Goal: Navigation & Orientation: Find specific page/section

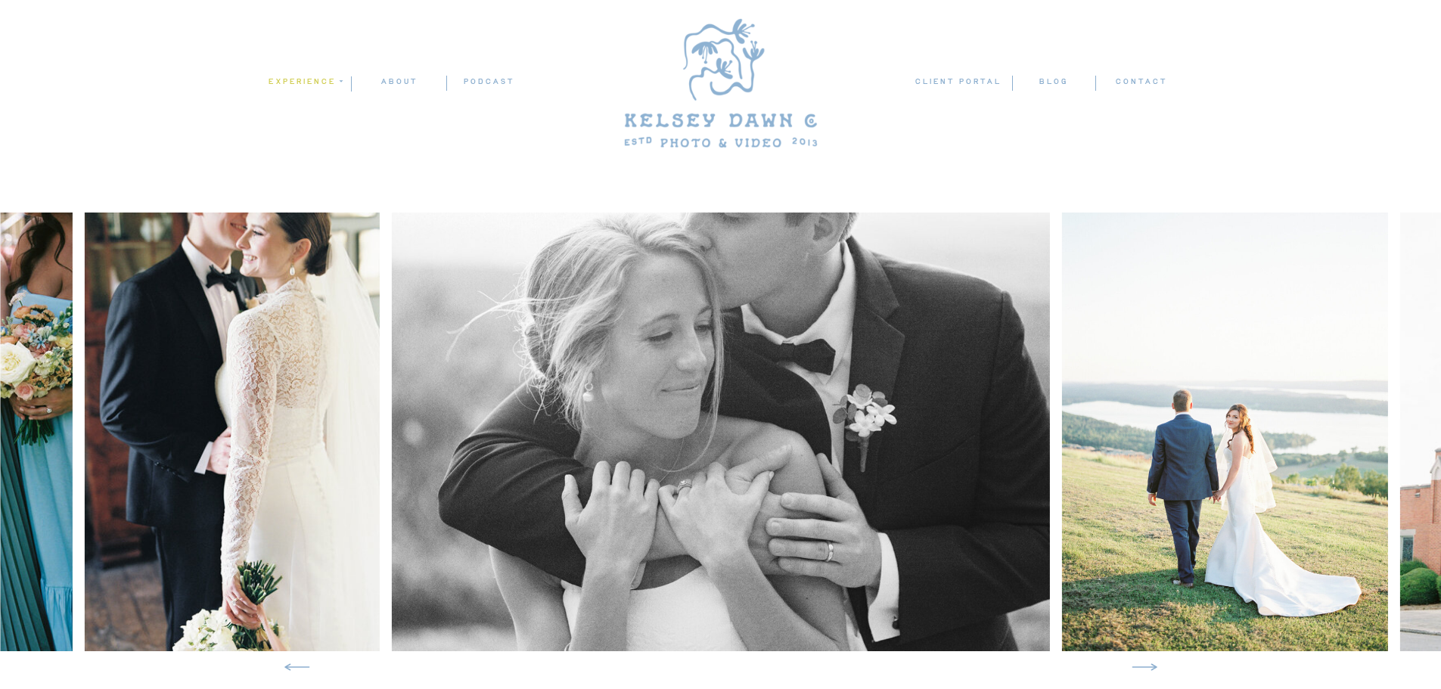
click at [316, 79] on nav "experience" at bounding box center [304, 82] width 73 height 14
click at [316, 98] on p "weddings" at bounding box center [309, 102] width 84 height 13
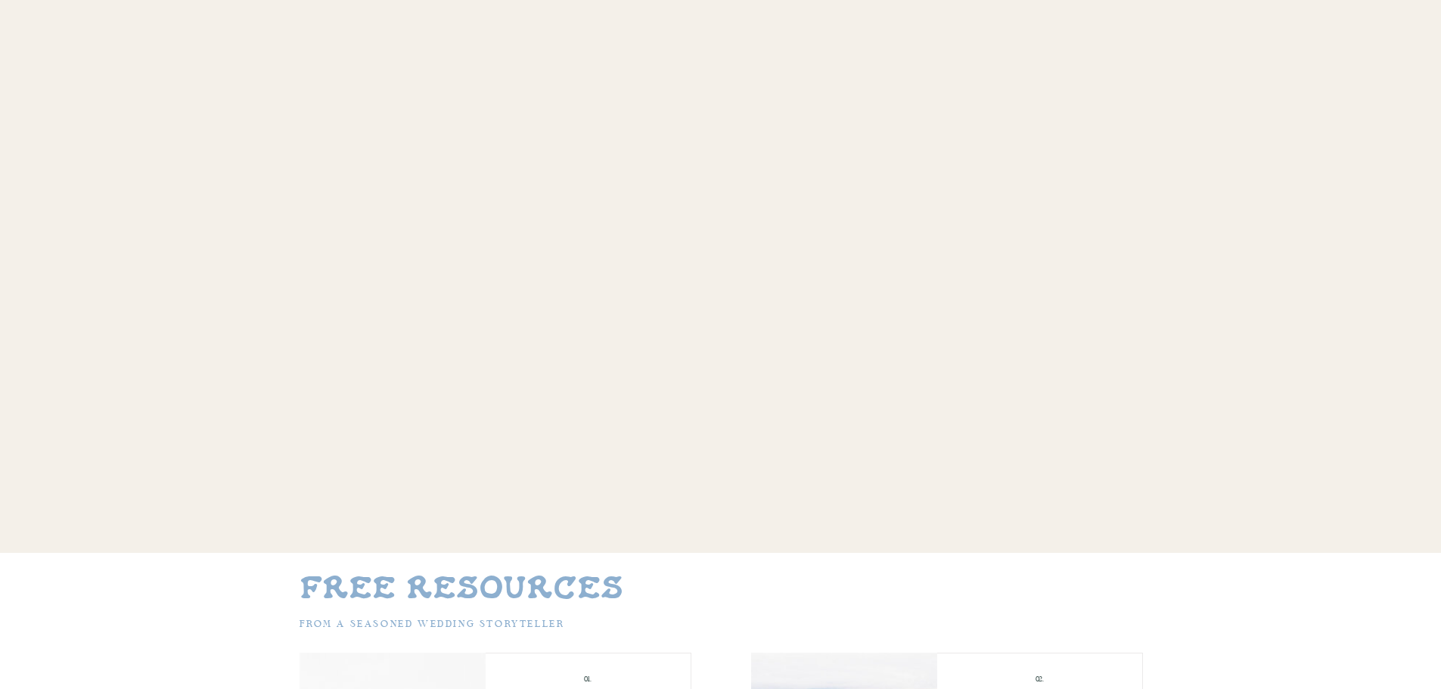
scroll to position [6672, 0]
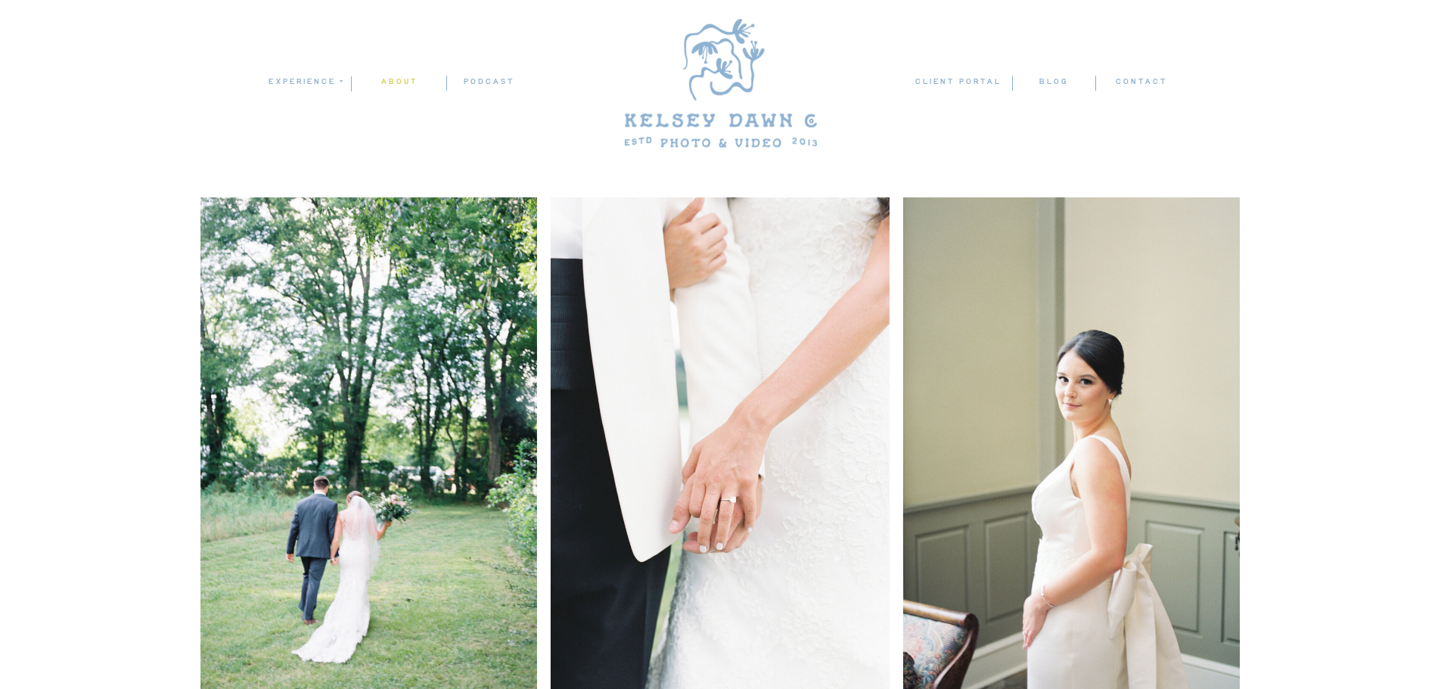
click at [407, 85] on nav "ABOUT" at bounding box center [399, 82] width 95 height 14
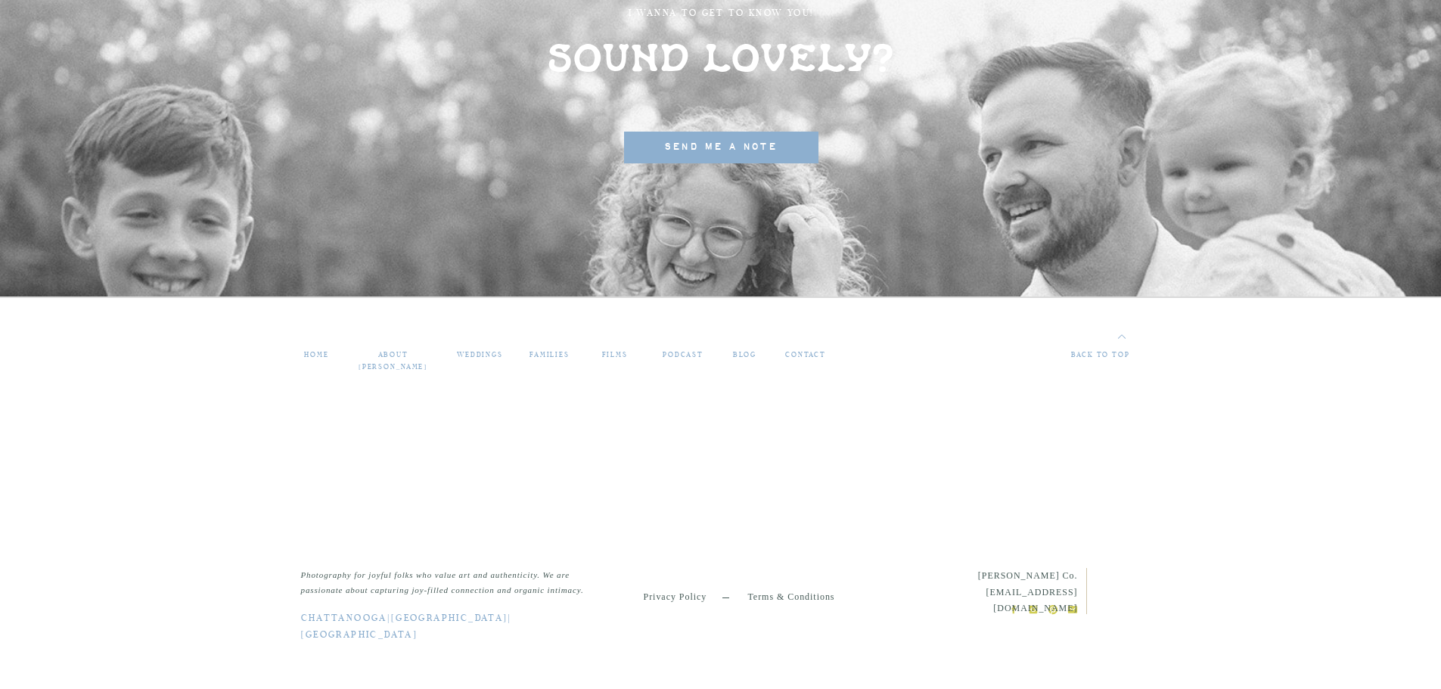
scroll to position [4091, 0]
click at [487, 355] on nav "weddings" at bounding box center [480, 354] width 51 height 13
